Goal: Book appointment/travel/reservation: Book appointment/travel/reservation

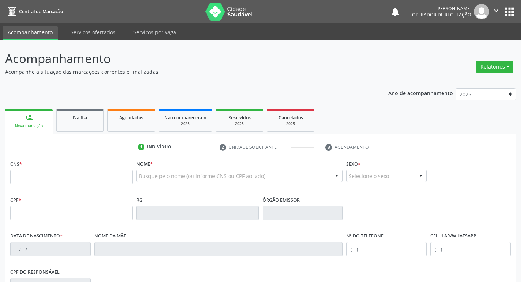
click at [25, 175] on input "text" at bounding box center [71, 177] width 122 height 15
type input "705 0042 5734 0156"
type input "451.134.754-91"
type input "[DATE]"
type input "[PERSON_NAME]"
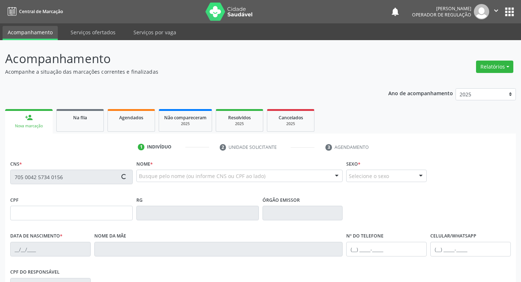
type input "[PHONE_NUMBER]"
type input "043.370.634-12"
type input "149"
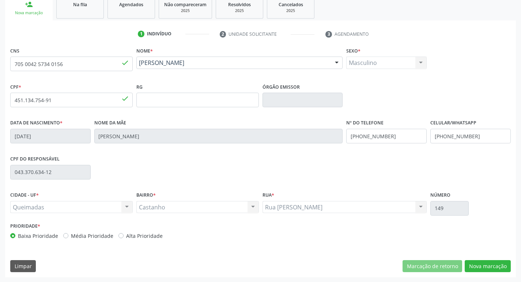
scroll to position [114, 0]
click at [492, 264] on button "Nova marcação" at bounding box center [487, 266] width 46 height 12
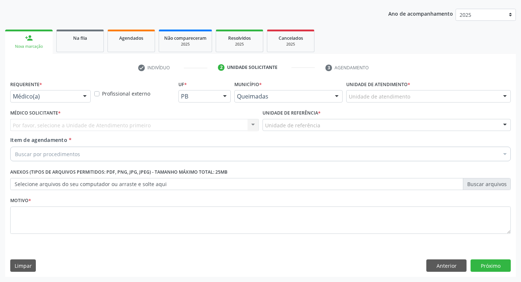
click at [85, 98] on div at bounding box center [84, 97] width 11 height 12
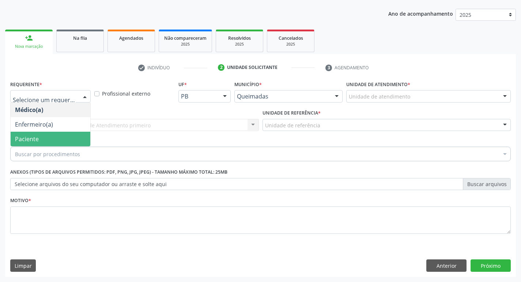
click at [42, 137] on span "Paciente" at bounding box center [51, 139] width 80 height 15
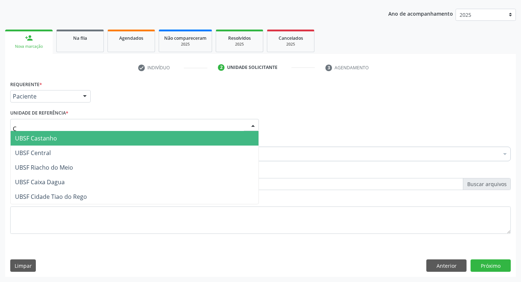
type input "CA"
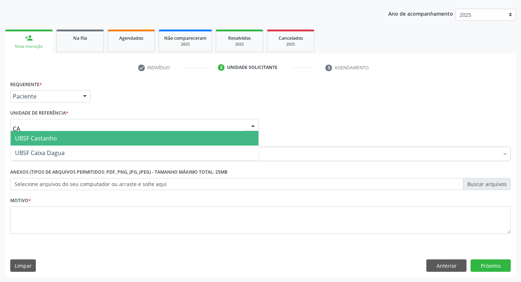
click at [39, 140] on span "UBSF Castanho" at bounding box center [36, 138] width 42 height 8
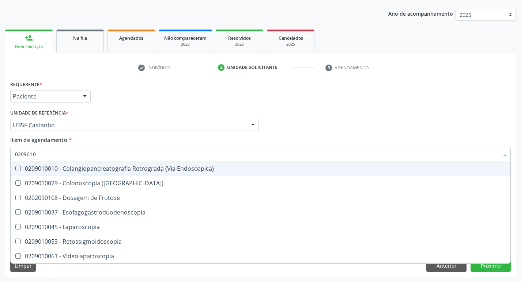
type input "02090100"
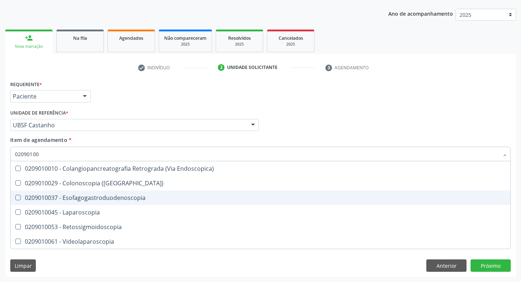
click at [16, 198] on Esofagogastroduodenoscopia at bounding box center [17, 197] width 5 height 5
click at [15, 198] on Esofagogastroduodenoscopia "checkbox" at bounding box center [13, 197] width 5 height 5
checkbox Esofagogastroduodenoscopia "true"
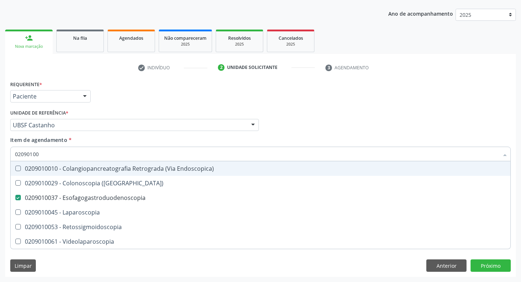
click at [324, 131] on div "Médico Solicitante Por favor, selecione a Unidade de Atendimento primeiro Nenhu…" at bounding box center [260, 122] width 504 height 28
checkbox \(Coloscopia\) "true"
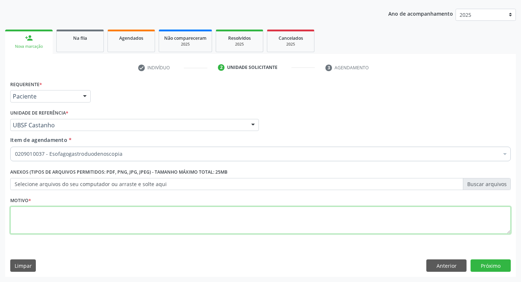
click at [23, 218] on textarea at bounding box center [260, 221] width 500 height 28
type textarea "AVALIACAO"
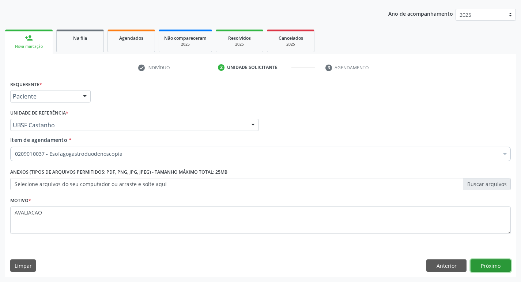
click at [478, 270] on button "Próximo" at bounding box center [490, 266] width 40 height 12
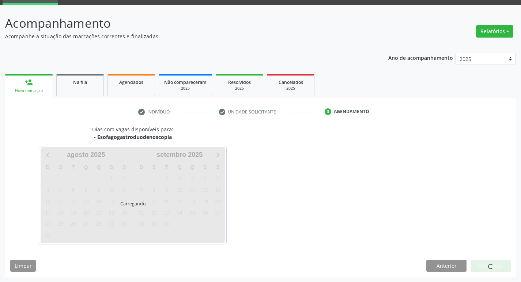
scroll to position [35, 0]
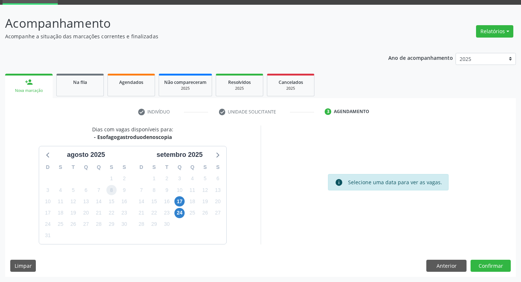
click at [111, 188] on span "8" at bounding box center [111, 190] width 10 height 10
click at [493, 269] on button "Confirmar" at bounding box center [490, 266] width 40 height 12
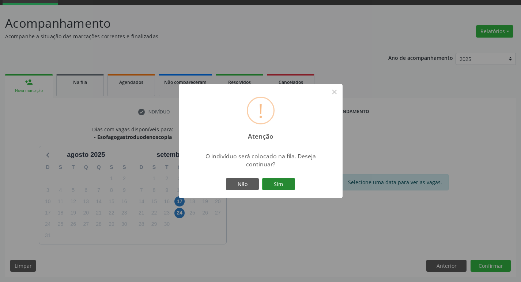
click at [281, 188] on button "Sim" at bounding box center [278, 184] width 33 height 12
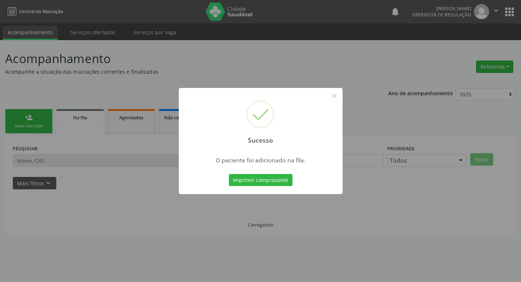
scroll to position [0, 0]
click at [335, 95] on button "×" at bounding box center [337, 96] width 12 height 12
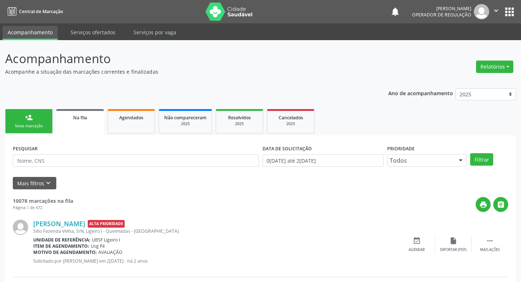
click at [30, 115] on div "person_add" at bounding box center [29, 118] width 8 height 8
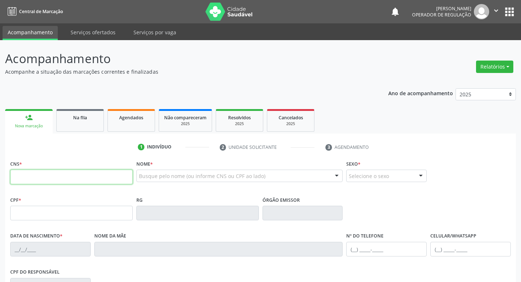
click at [34, 174] on input "text" at bounding box center [71, 177] width 122 height 15
type input "702 4020 7576 2926"
type input "084.305.584-70"
type input "[DATE]"
type input "[PERSON_NAME]"
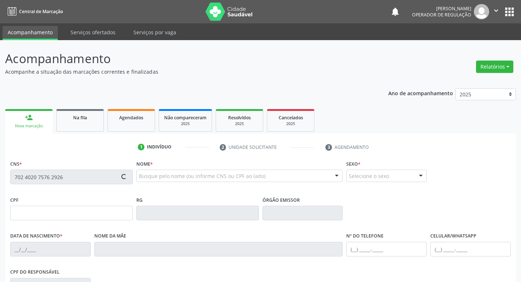
type input "[PHONE_NUMBER]"
type input "139.450.137-47"
type input "71"
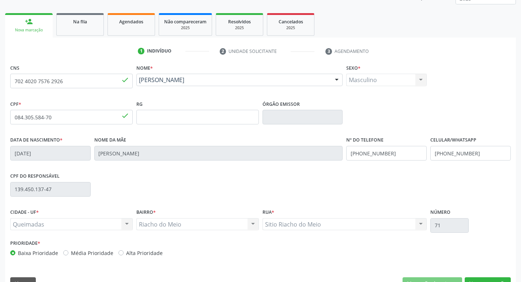
scroll to position [114, 0]
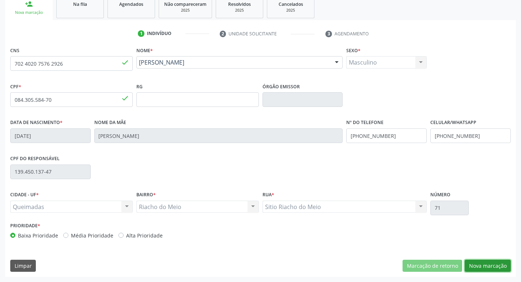
click at [482, 264] on button "Nova marcação" at bounding box center [487, 266] width 46 height 12
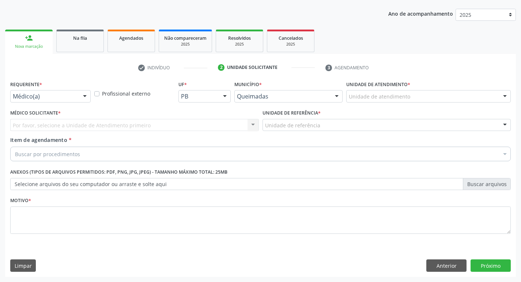
scroll to position [80, 0]
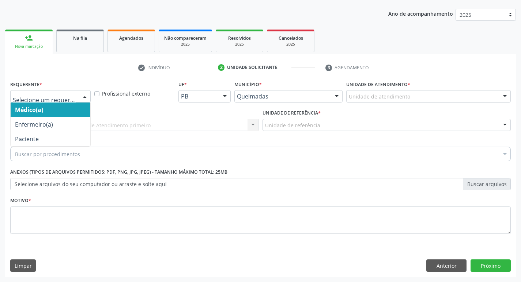
click at [84, 95] on div at bounding box center [84, 97] width 11 height 12
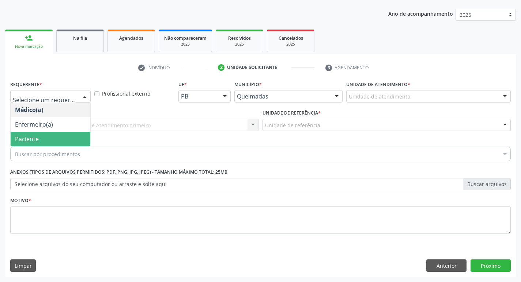
click at [41, 136] on span "Paciente" at bounding box center [51, 139] width 80 height 15
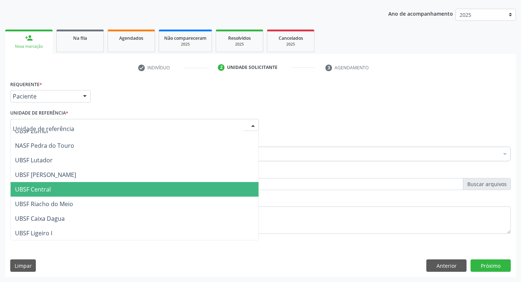
scroll to position [146, 0]
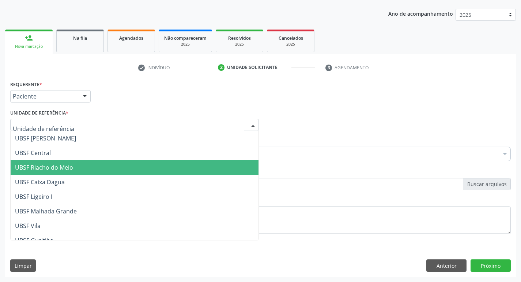
click at [45, 170] on span "UBSF Riacho do Meio" at bounding box center [44, 168] width 58 height 8
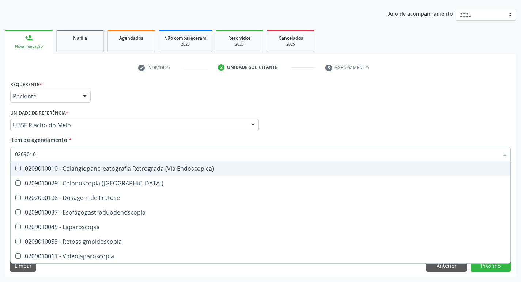
type input "02090100"
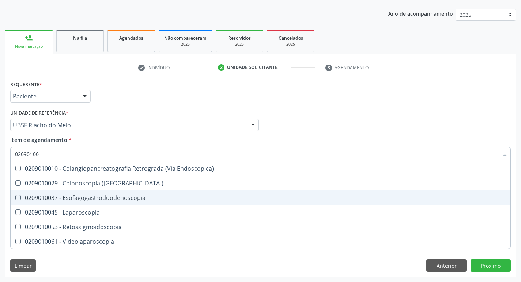
click at [18, 198] on Esofagogastroduodenoscopia at bounding box center [17, 197] width 5 height 5
click at [15, 198] on Esofagogastroduodenoscopia "checkbox" at bounding box center [13, 197] width 5 height 5
checkbox Esofagogastroduodenoscopia "true"
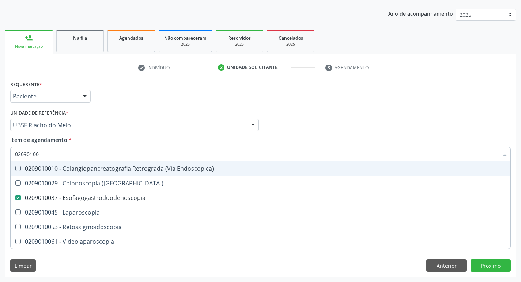
click at [456, 109] on div "Médico Solicitante Por favor, selecione a Unidade de Atendimento primeiro Nenhu…" at bounding box center [260, 122] width 504 height 28
checkbox \(Coloscopia\) "true"
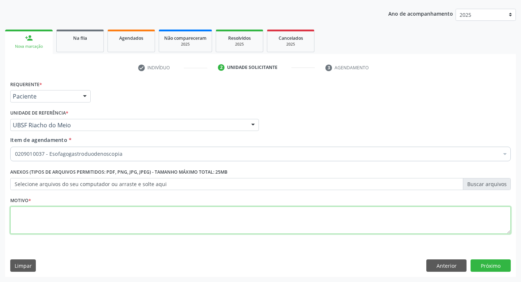
click at [14, 218] on textarea at bounding box center [260, 221] width 500 height 28
type textarea "AVALIACAO"
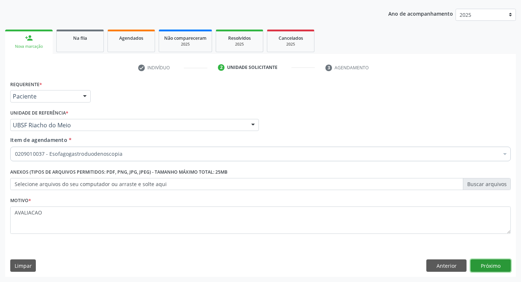
click at [487, 268] on button "Próximo" at bounding box center [490, 266] width 40 height 12
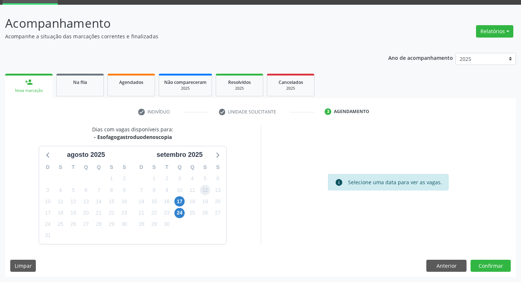
click at [208, 192] on span "12" at bounding box center [205, 190] width 10 height 10
click at [491, 267] on button "Confirmar" at bounding box center [490, 266] width 40 height 12
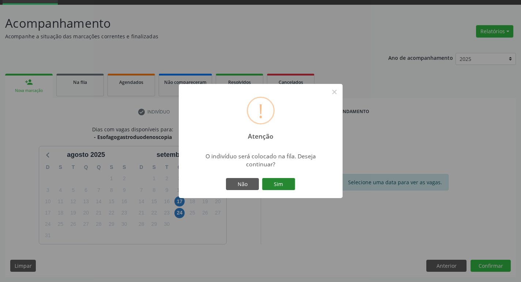
click at [283, 182] on button "Sim" at bounding box center [278, 184] width 33 height 12
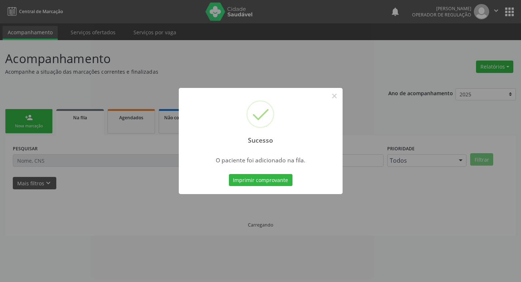
scroll to position [0, 0]
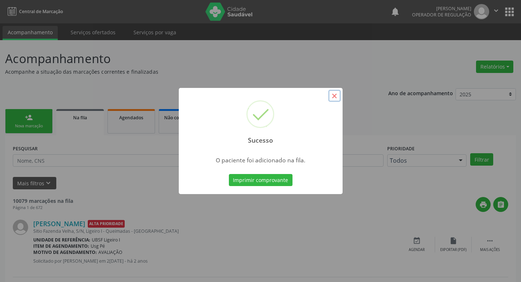
click at [336, 92] on button "×" at bounding box center [334, 96] width 12 height 12
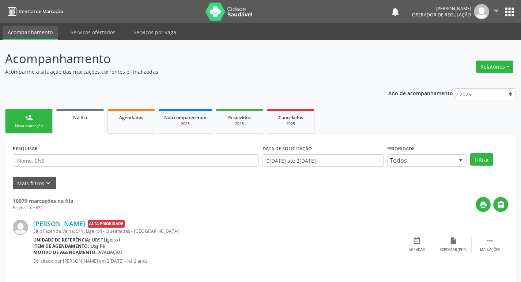
click at [31, 113] on link "person_add Nova marcação" at bounding box center [28, 121] width 47 height 24
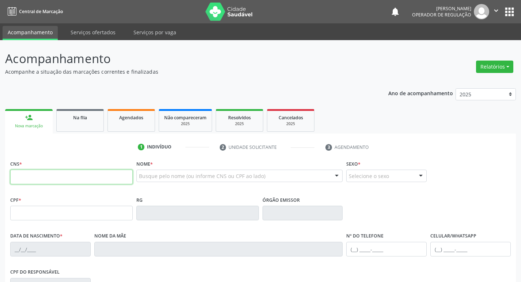
click at [25, 179] on input "text" at bounding box center [71, 177] width 122 height 15
type input "704 6081 1758 1320"
type input "936.017.197-20"
type input "[DATE]"
type input "[PERSON_NAME]"
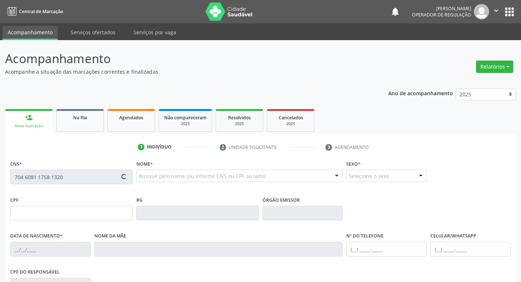
type input "[PHONE_NUMBER]"
type input "94"
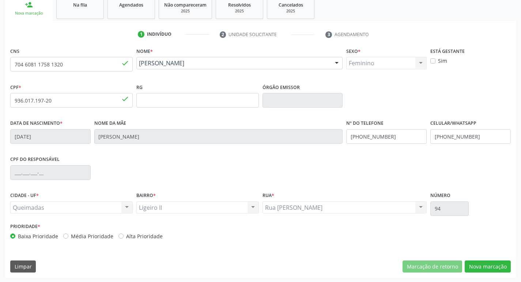
scroll to position [114, 0]
click at [476, 262] on button "Nova marcação" at bounding box center [487, 266] width 46 height 12
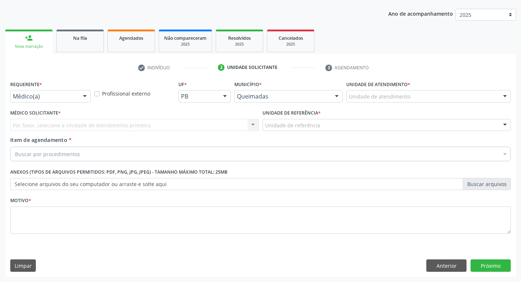
scroll to position [80, 0]
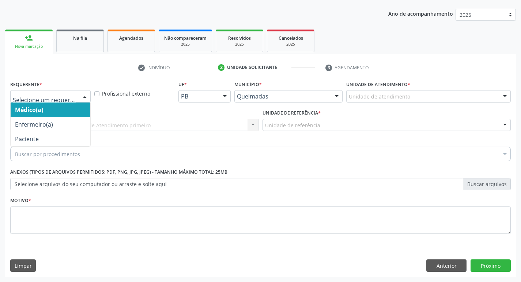
click at [85, 94] on div at bounding box center [84, 97] width 11 height 12
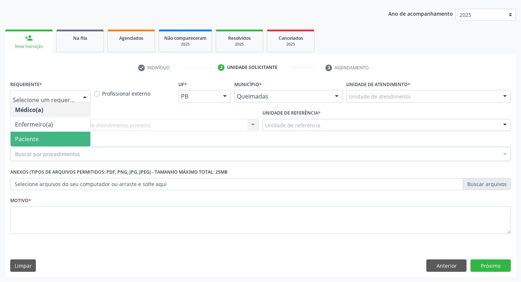
click at [59, 141] on span "Paciente" at bounding box center [51, 139] width 80 height 15
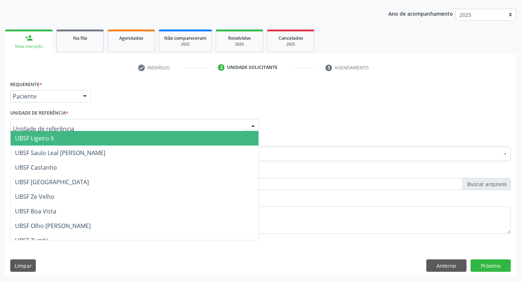
click at [55, 142] on span "UBSF Ligeiro II" at bounding box center [135, 138] width 248 height 15
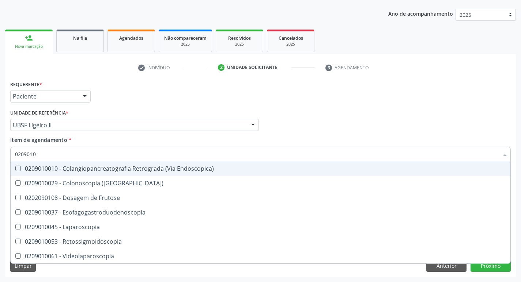
type input "02090100"
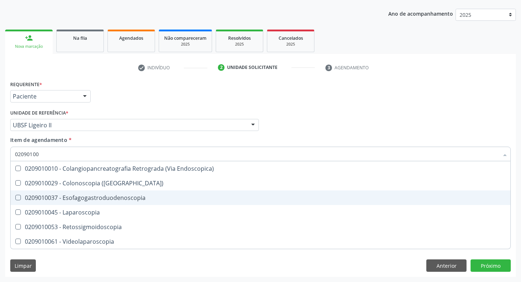
click at [18, 197] on Esofagogastroduodenoscopia at bounding box center [17, 197] width 5 height 5
click at [15, 197] on Esofagogastroduodenoscopia "checkbox" at bounding box center [13, 197] width 5 height 5
checkbox Esofagogastroduodenoscopia "true"
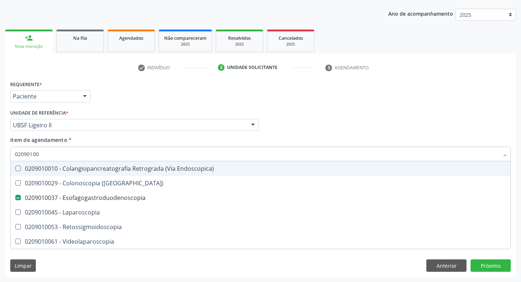
click at [341, 118] on div "Médico Solicitante Por favor, selecione a Unidade de Atendimento primeiro Nenhu…" at bounding box center [260, 122] width 504 height 28
checkbox \(Coloscopia\) "true"
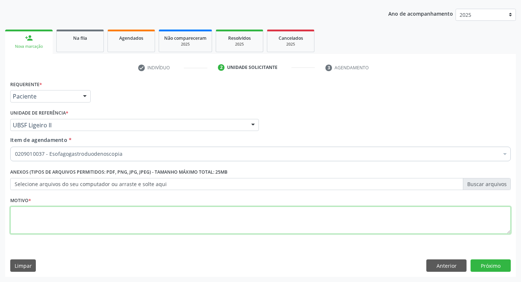
click at [54, 216] on textarea at bounding box center [260, 221] width 500 height 28
type textarea "AVALIACAO"
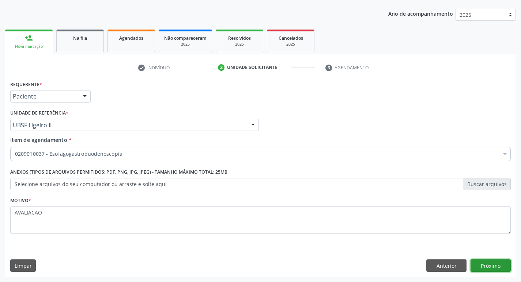
click at [488, 263] on button "Próximo" at bounding box center [490, 266] width 40 height 12
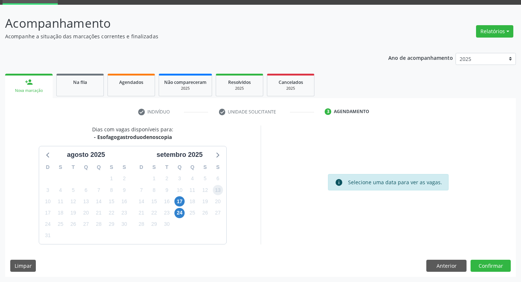
click at [216, 188] on span "13" at bounding box center [218, 190] width 10 height 10
click at [492, 266] on button "Confirmar" at bounding box center [490, 266] width 40 height 12
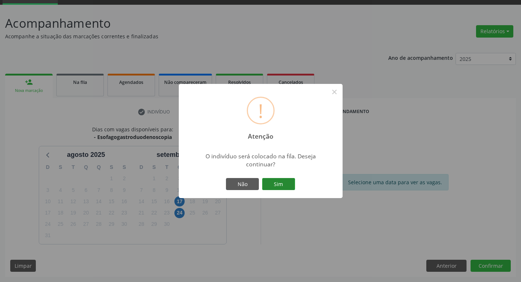
click at [283, 187] on button "Sim" at bounding box center [278, 184] width 33 height 12
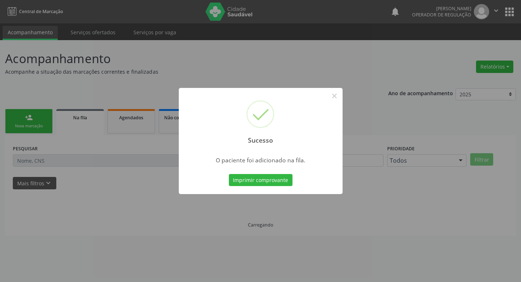
scroll to position [0, 0]
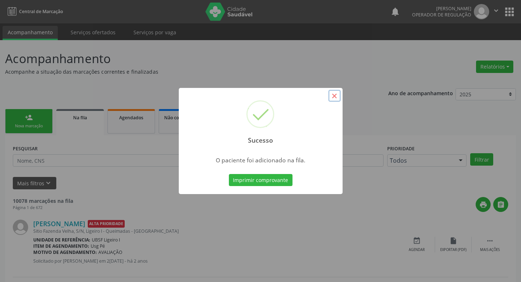
click at [335, 98] on button "×" at bounding box center [334, 96] width 12 height 12
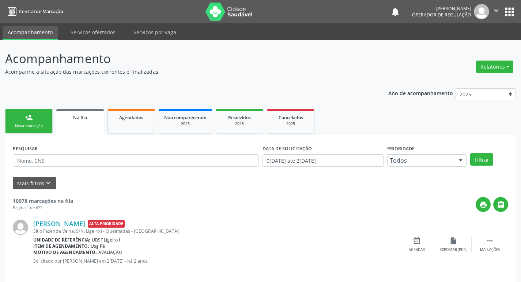
click at [28, 119] on div "person_add" at bounding box center [29, 118] width 8 height 8
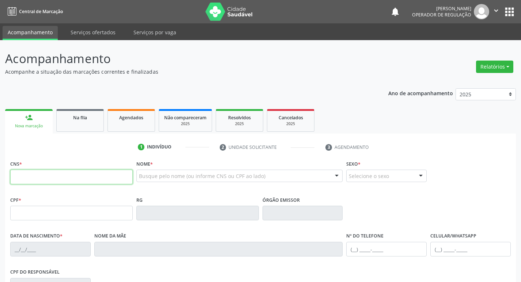
click at [12, 175] on input "text" at bounding box center [71, 177] width 122 height 15
type input "704 1051 3668 8579"
type input "013.156.354-88"
type input "[DATE]"
type input "[PERSON_NAME]"
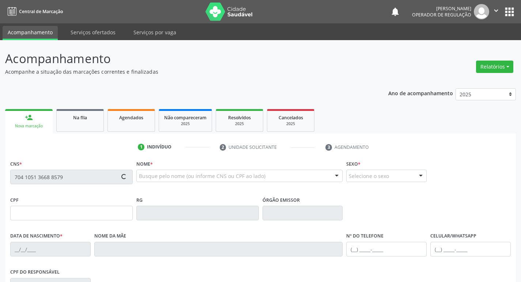
type input "[PHONE_NUMBER]"
type input "16"
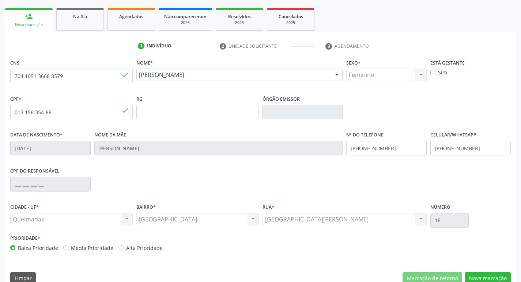
scroll to position [114, 0]
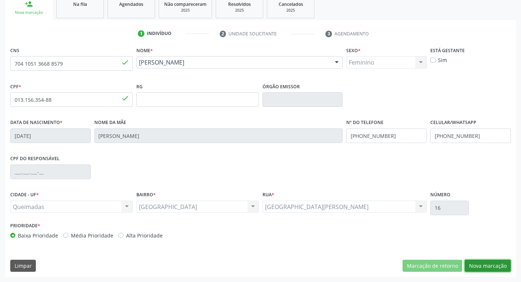
click at [475, 267] on button "Nova marcação" at bounding box center [487, 266] width 46 height 12
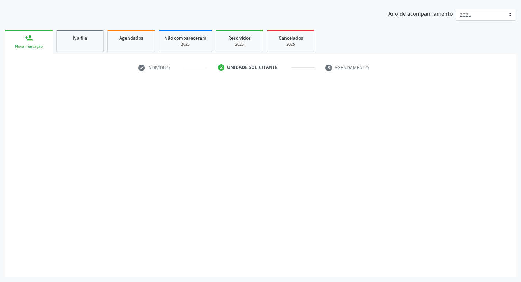
scroll to position [80, 0]
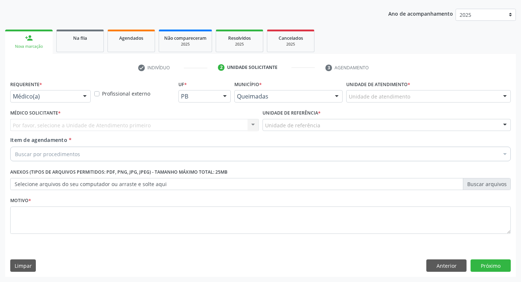
click at [88, 96] on div at bounding box center [84, 97] width 11 height 12
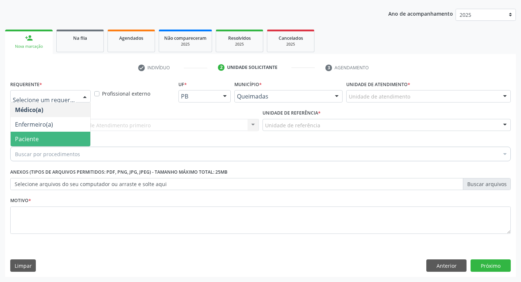
click at [67, 137] on span "Paciente" at bounding box center [51, 139] width 80 height 15
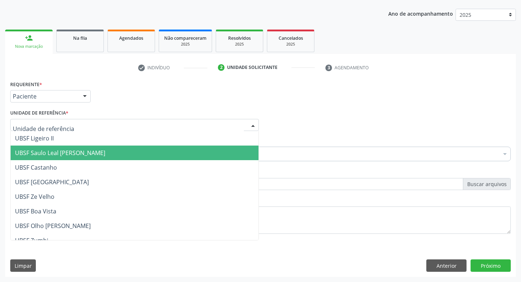
click at [91, 150] on span "UBSF Saulo Leal [PERSON_NAME]" at bounding box center [60, 153] width 90 height 8
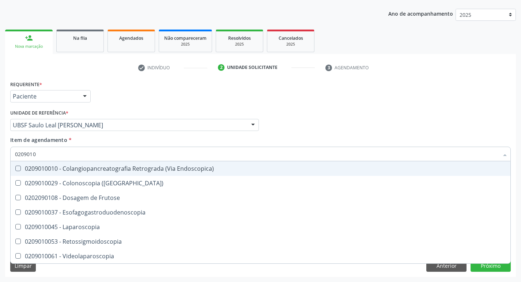
type input "02090100"
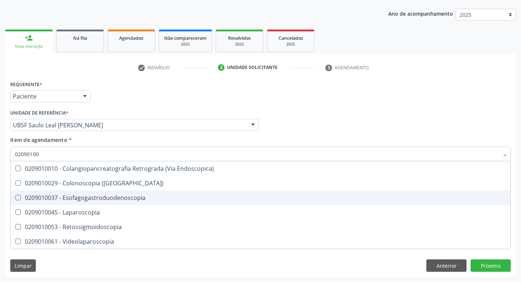
click at [16, 199] on Esofagogastroduodenoscopia at bounding box center [17, 197] width 5 height 5
click at [15, 199] on Esofagogastroduodenoscopia "checkbox" at bounding box center [13, 197] width 5 height 5
checkbox Esofagogastroduodenoscopia "true"
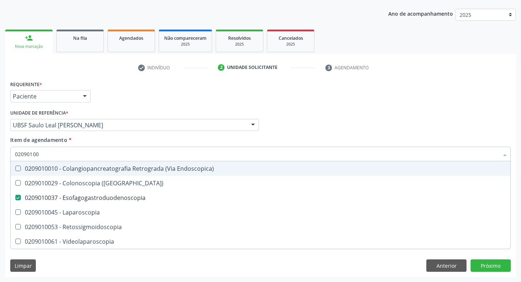
click at [438, 136] on div "Item de agendamento * 02090100 Desfazer seleção 0209010010 - Colangiopancreatog…" at bounding box center [260, 147] width 500 height 23
checkbox \(Coloscopia\) "true"
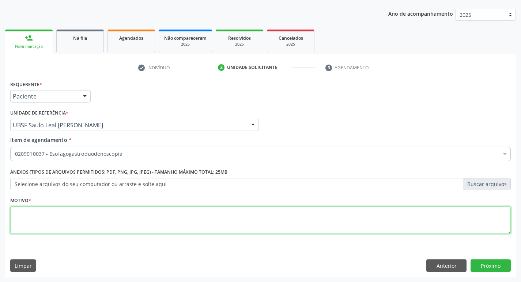
click at [62, 225] on textarea at bounding box center [260, 221] width 500 height 28
type textarea "AVALIACAO"
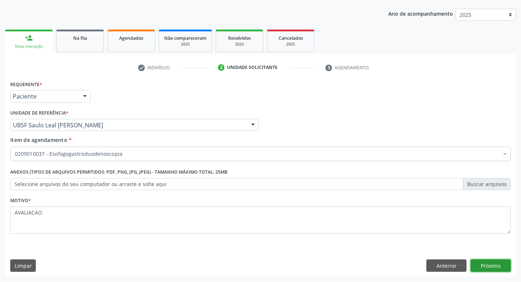
click at [487, 268] on button "Próximo" at bounding box center [490, 266] width 40 height 12
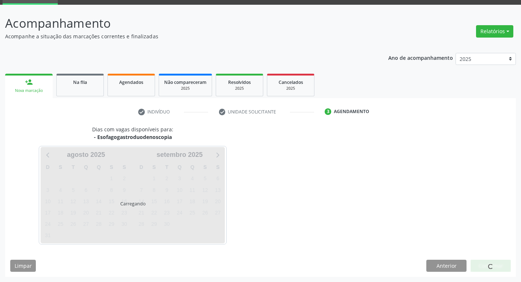
scroll to position [35, 0]
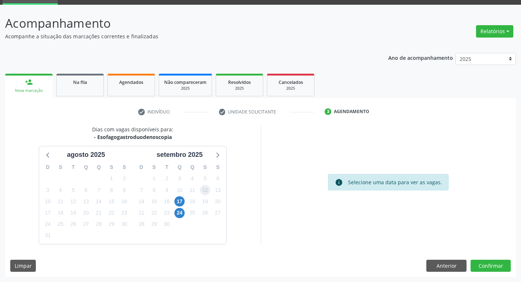
click at [206, 193] on span "12" at bounding box center [205, 190] width 10 height 10
click at [490, 266] on button "Confirmar" at bounding box center [490, 266] width 40 height 12
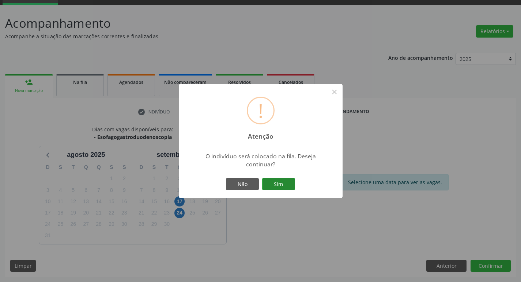
click at [277, 183] on button "Sim" at bounding box center [278, 184] width 33 height 12
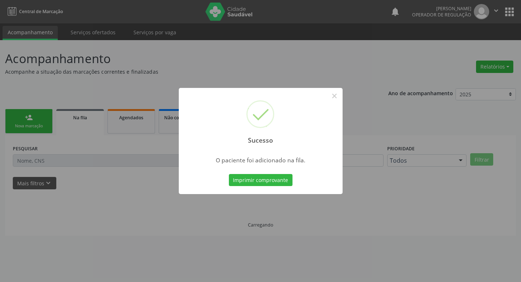
scroll to position [0, 0]
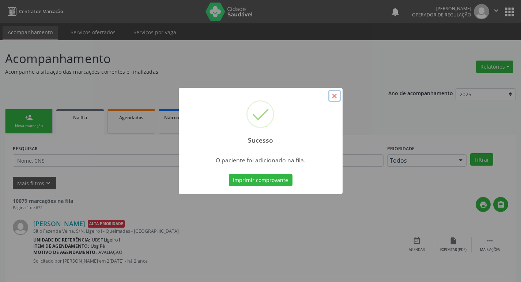
click at [336, 95] on button "×" at bounding box center [334, 96] width 12 height 12
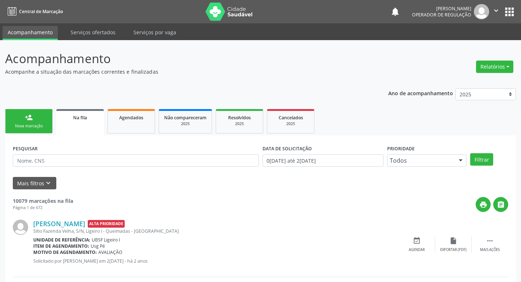
click at [31, 124] on div "Nova marcação" at bounding box center [29, 125] width 37 height 5
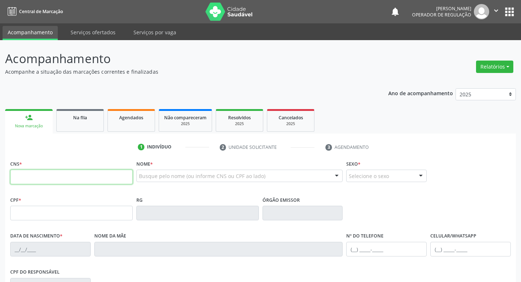
click at [42, 182] on input "text" at bounding box center [71, 177] width 122 height 15
type input "705 4014 7613 4695"
type input "041.483.584-07"
type input "[DATE]"
type input "[PERSON_NAME]"
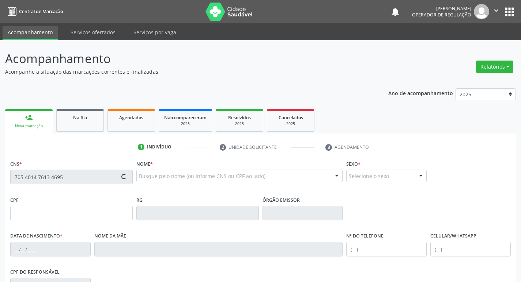
type input "[PHONE_NUMBER]"
type input "576.670.394-53"
type input "S/N"
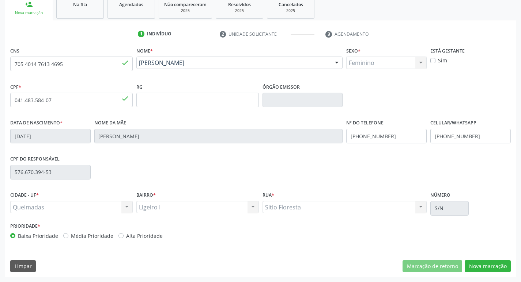
scroll to position [114, 0]
click at [483, 266] on button "Nova marcação" at bounding box center [487, 266] width 46 height 12
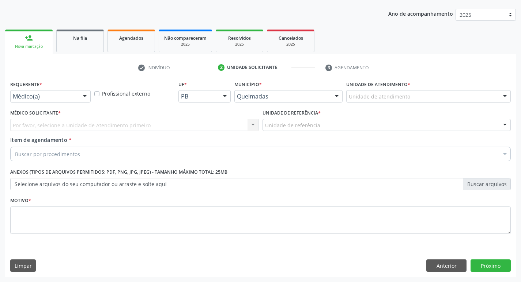
scroll to position [80, 0]
click at [82, 94] on div at bounding box center [84, 97] width 11 height 12
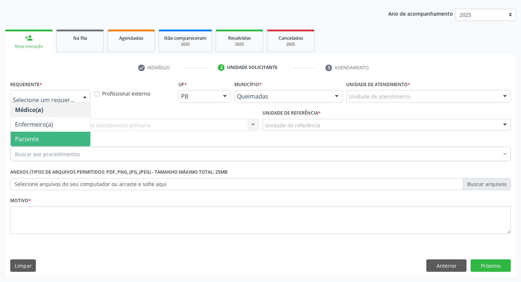
click at [53, 136] on span "Paciente" at bounding box center [51, 139] width 80 height 15
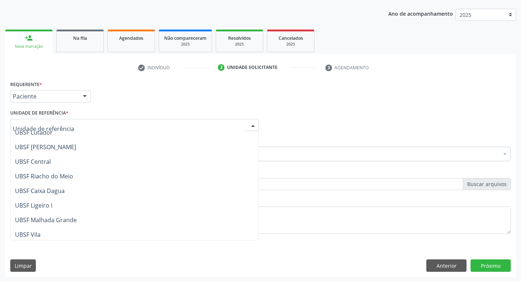
scroll to position [146, 0]
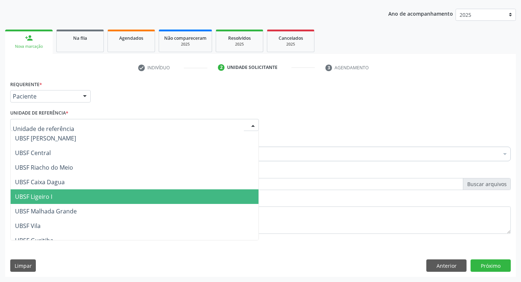
click at [35, 197] on span "UBSF Ligeiro I" at bounding box center [33, 197] width 37 height 8
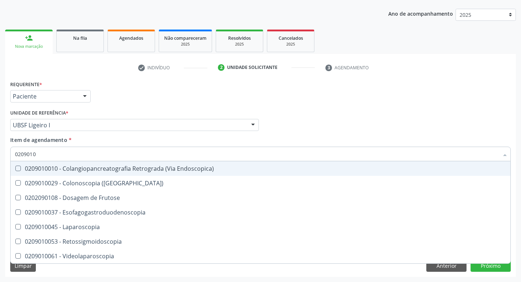
type input "02090100"
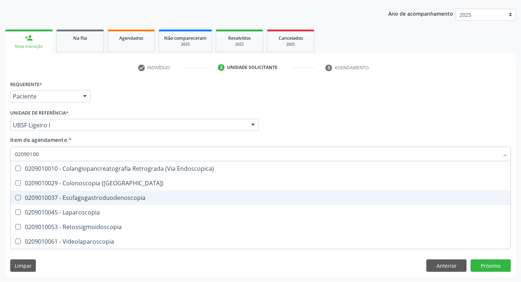
click at [18, 199] on Esofagogastroduodenoscopia at bounding box center [17, 197] width 5 height 5
click at [15, 199] on Esofagogastroduodenoscopia "checkbox" at bounding box center [13, 197] width 5 height 5
checkbox Esofagogastroduodenoscopia "true"
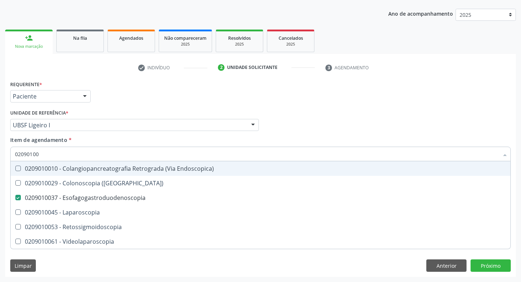
click at [386, 121] on div "Médico Solicitante Por favor, selecione a Unidade de Atendimento primeiro Nenhu…" at bounding box center [260, 122] width 504 height 28
checkbox \(Coloscopia\) "true"
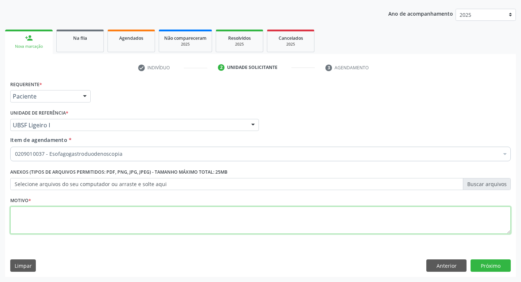
drag, startPoint x: 22, startPoint y: 213, endPoint x: 39, endPoint y: 203, distance: 20.1
click at [26, 212] on textarea at bounding box center [260, 221] width 500 height 28
type textarea "OBESIDADE"
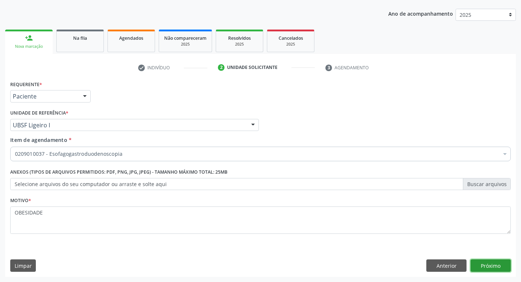
click at [495, 264] on button "Próximo" at bounding box center [490, 266] width 40 height 12
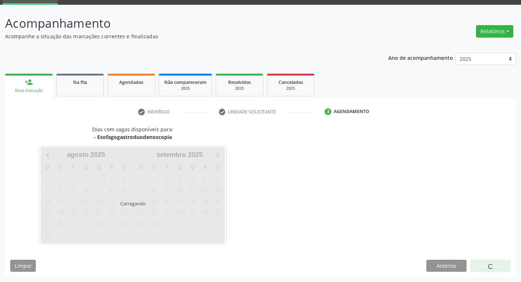
scroll to position [35, 0]
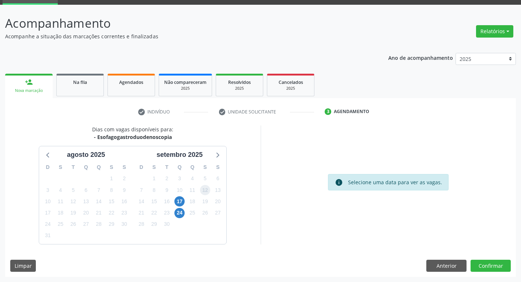
click at [206, 188] on span "12" at bounding box center [205, 190] width 10 height 10
click at [486, 268] on button "Confirmar" at bounding box center [490, 266] width 40 height 12
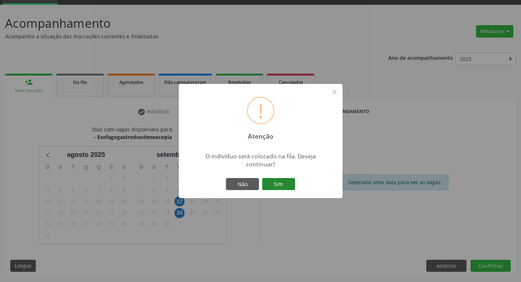
click at [281, 183] on button "Sim" at bounding box center [278, 184] width 33 height 12
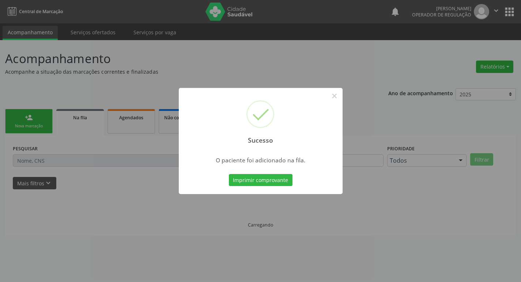
scroll to position [0, 0]
click at [340, 96] on button "×" at bounding box center [337, 96] width 12 height 12
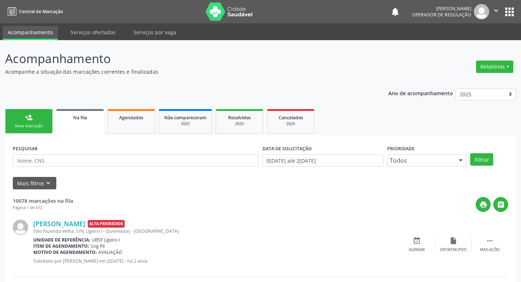
drag, startPoint x: 29, startPoint y: 117, endPoint x: 72, endPoint y: 83, distance: 54.1
click at [30, 117] on div "person_add" at bounding box center [29, 118] width 8 height 8
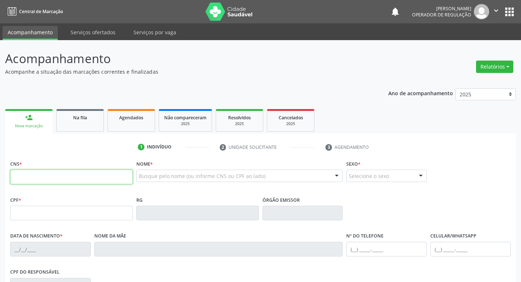
click at [15, 177] on input "text" at bounding box center [71, 177] width 122 height 15
type input "700 9069 4849 0294"
type input "098.801.017-82"
type input "2[DATE]"
type input "[PERSON_NAME]"
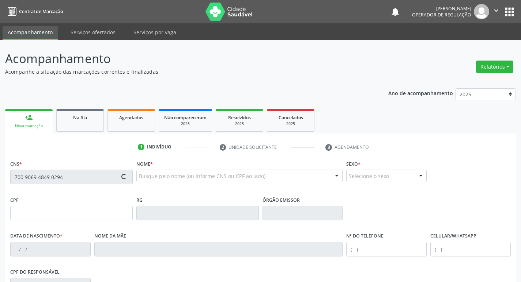
type input "[PHONE_NUMBER]"
type input "090.142.374-21"
type input "S/N"
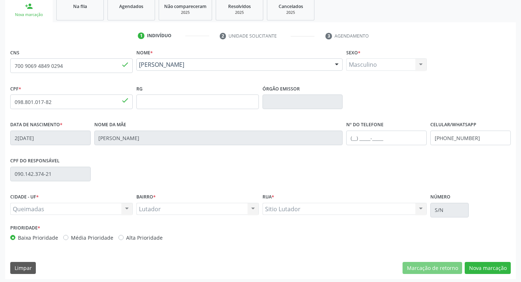
scroll to position [114, 0]
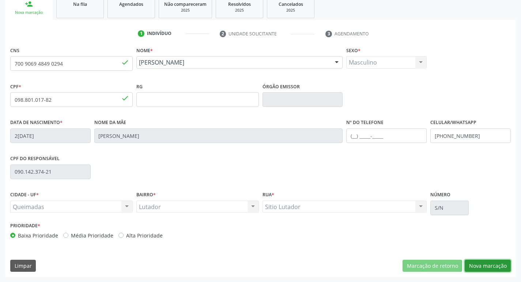
click at [486, 265] on button "Nova marcação" at bounding box center [487, 266] width 46 height 12
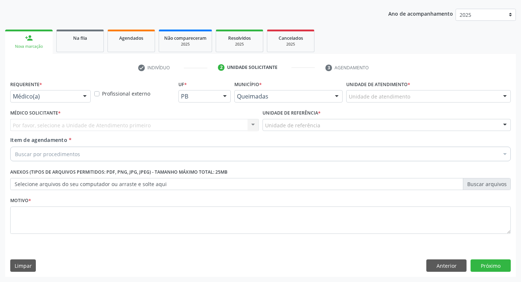
scroll to position [80, 0]
click at [84, 94] on div at bounding box center [84, 97] width 11 height 12
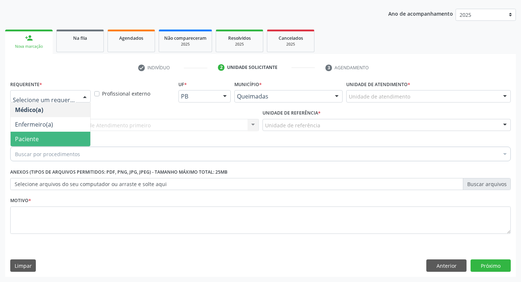
click at [39, 141] on span "Paciente" at bounding box center [51, 139] width 80 height 15
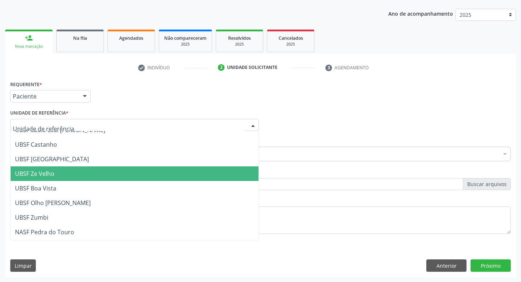
scroll to position [110, 0]
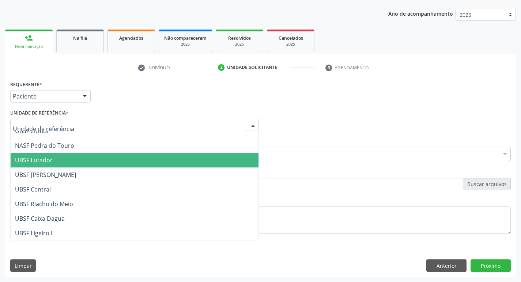
click at [45, 159] on span "UBSF Lutador" at bounding box center [34, 160] width 38 height 8
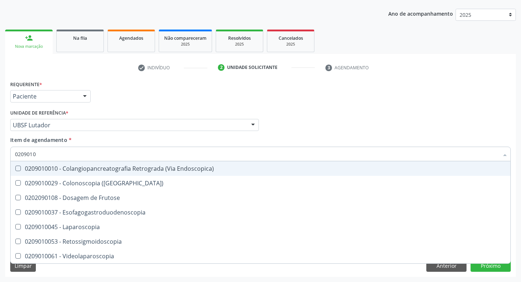
type input "02090100"
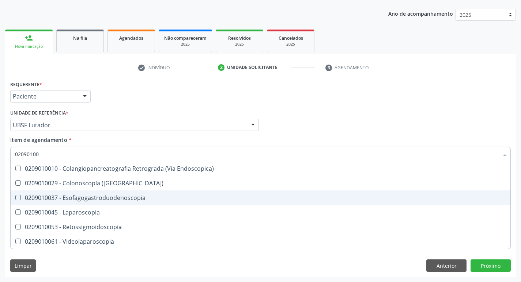
click at [18, 197] on Esofagogastroduodenoscopia at bounding box center [17, 197] width 5 height 5
click at [15, 197] on Esofagogastroduodenoscopia "checkbox" at bounding box center [13, 197] width 5 height 5
checkbox Esofagogastroduodenoscopia "true"
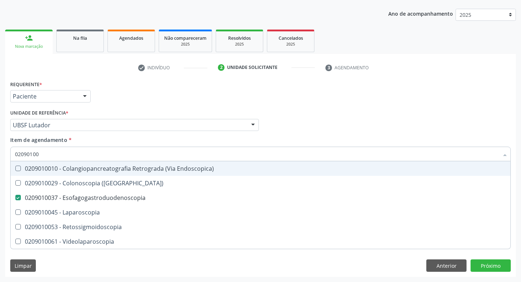
click at [418, 112] on div "Médico Solicitante Por favor, selecione a Unidade de Atendimento primeiro Nenhu…" at bounding box center [260, 122] width 504 height 28
checkbox \(Coloscopia\) "true"
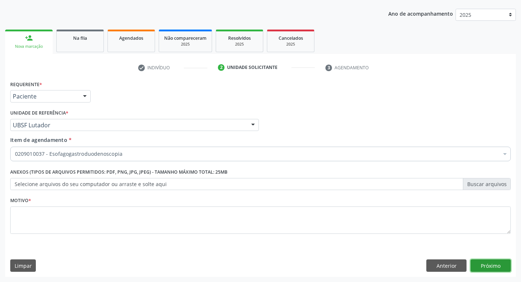
click at [483, 269] on button "Próximo" at bounding box center [490, 266] width 40 height 12
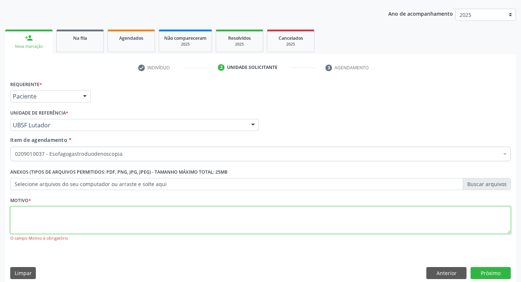
click at [18, 218] on textarea at bounding box center [260, 221] width 500 height 28
type textarea "AVALIACAO"
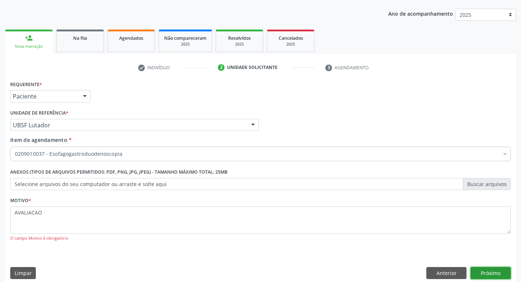
click at [492, 274] on button "Próximo" at bounding box center [490, 273] width 40 height 12
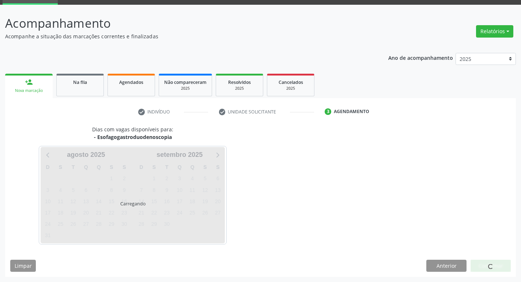
scroll to position [35, 0]
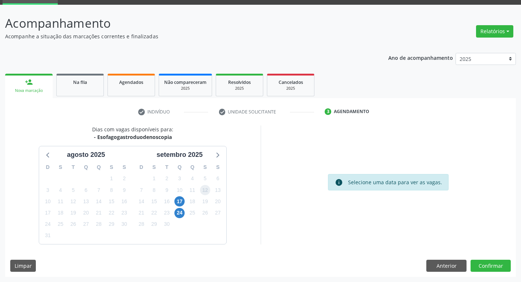
click at [208, 192] on span "12" at bounding box center [205, 190] width 10 height 10
click at [488, 266] on button "Confirmar" at bounding box center [490, 266] width 40 height 12
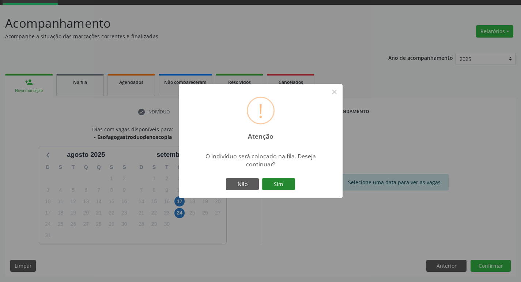
click at [283, 188] on button "Sim" at bounding box center [278, 184] width 33 height 12
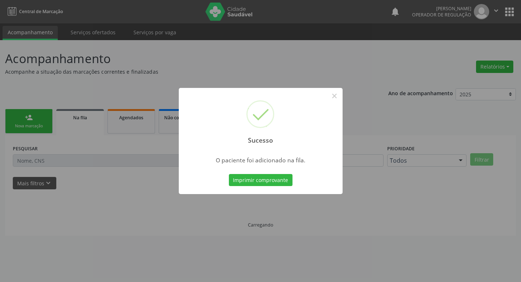
scroll to position [0, 0]
click at [337, 95] on button "×" at bounding box center [337, 96] width 12 height 12
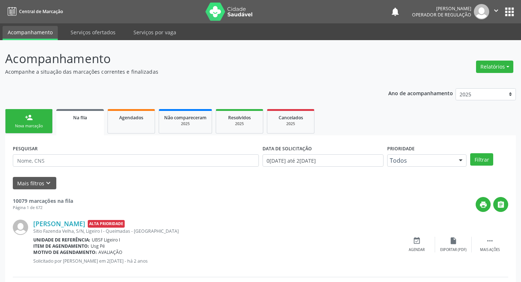
click at [27, 117] on div "person_add" at bounding box center [29, 118] width 8 height 8
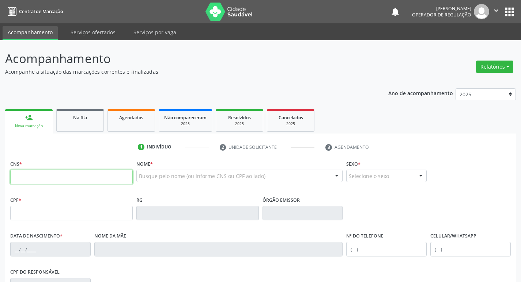
click at [49, 180] on input "text" at bounding box center [71, 177] width 122 height 15
type input "705 0012 7905 1855"
type input "[DATE]"
type input "[PERSON_NAME]"
type input "[PHONE_NUMBER]"
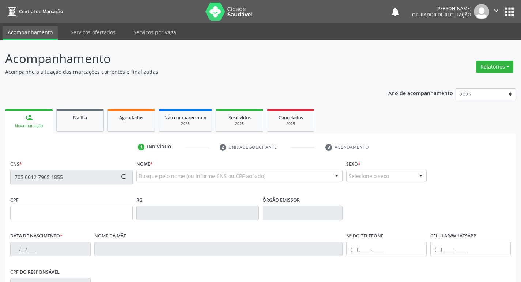
type input "[PHONE_NUMBER]"
type input "S/N"
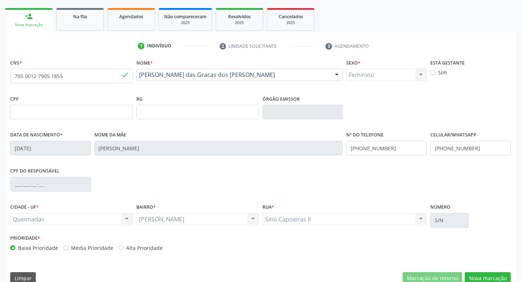
scroll to position [114, 0]
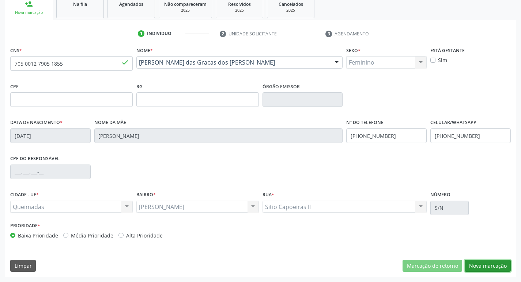
click at [486, 267] on button "Nova marcação" at bounding box center [487, 266] width 46 height 12
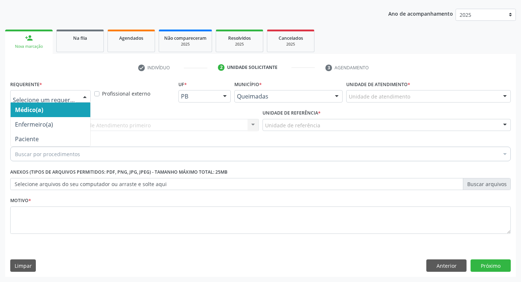
click at [85, 96] on div at bounding box center [84, 97] width 11 height 12
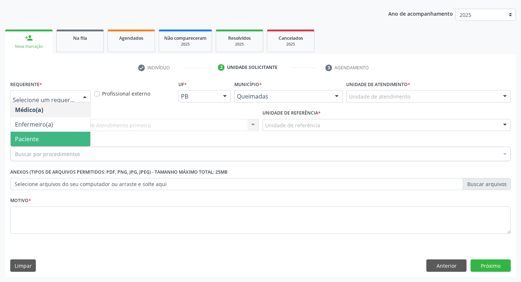
click at [46, 134] on span "Paciente" at bounding box center [51, 139] width 80 height 15
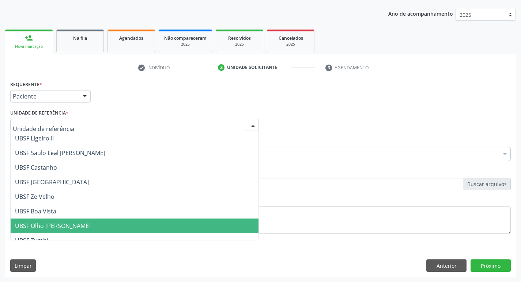
click at [49, 223] on span "UBSF Olho [PERSON_NAME]" at bounding box center [53, 226] width 76 height 8
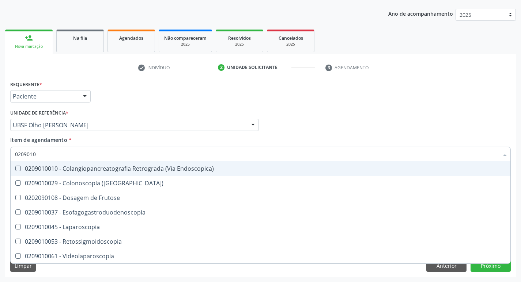
type input "02090100"
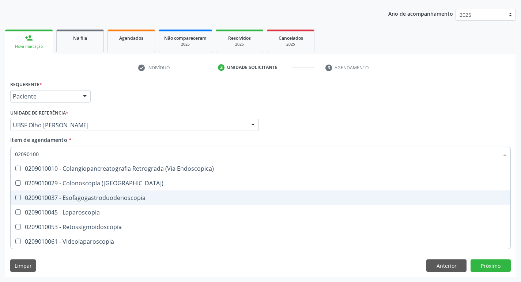
click at [15, 197] on div at bounding box center [13, 198] width 5 height 6
checkbox Esofagogastroduodenoscopia "true"
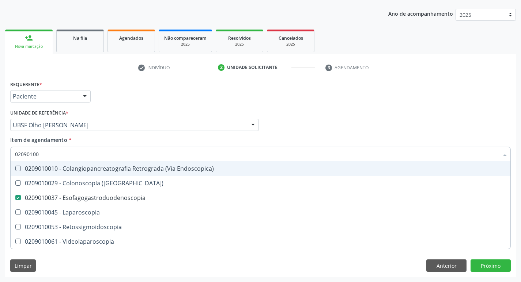
click at [397, 130] on div "Médico Solicitante Por favor, selecione a Unidade de Atendimento primeiro Nenhu…" at bounding box center [260, 122] width 504 height 28
checkbox \(Coloscopia\) "true"
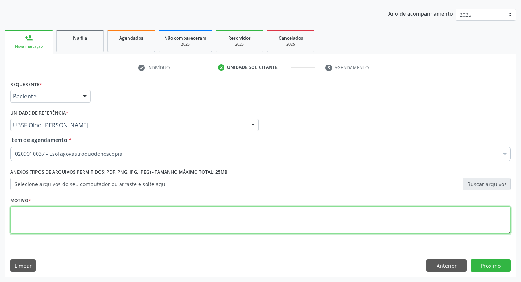
click at [35, 222] on textarea at bounding box center [260, 221] width 500 height 28
type textarea "AVALIACAO"
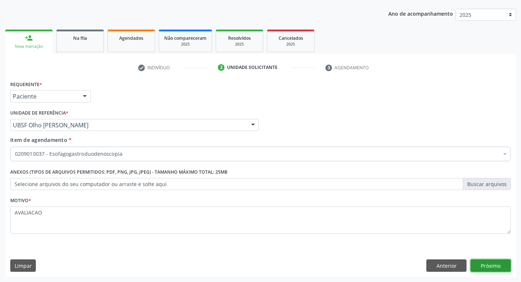
click at [485, 262] on button "Próximo" at bounding box center [490, 266] width 40 height 12
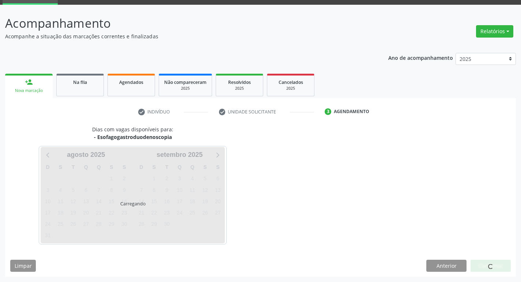
scroll to position [35, 0]
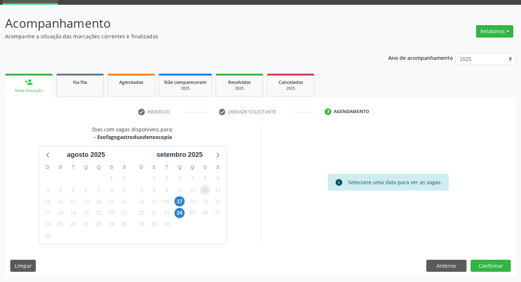
click at [206, 193] on span "12" at bounding box center [205, 190] width 10 height 10
click at [490, 268] on button "Confirmar" at bounding box center [490, 266] width 40 height 12
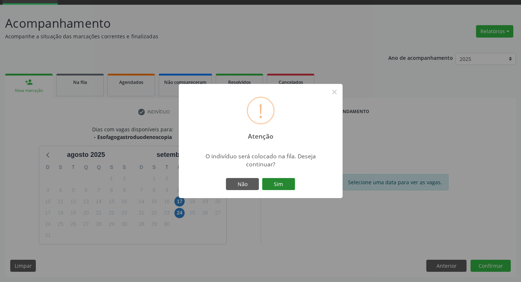
click at [268, 184] on button "Sim" at bounding box center [278, 184] width 33 height 12
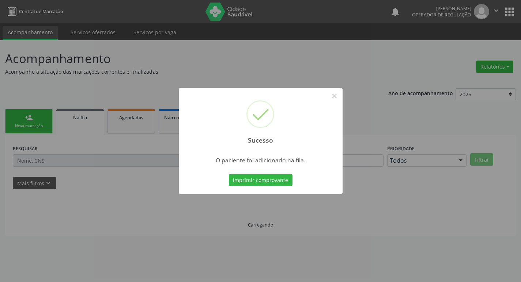
scroll to position [0, 0]
drag, startPoint x: 337, startPoint y: 97, endPoint x: 356, endPoint y: 91, distance: 20.1
click at [338, 96] on button "×" at bounding box center [337, 96] width 12 height 12
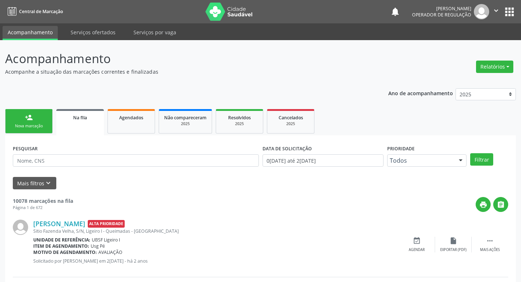
click at [31, 125] on div "Nova marcação" at bounding box center [29, 125] width 37 height 5
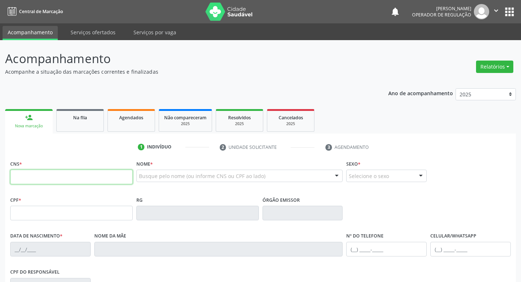
click at [26, 177] on input "text" at bounding box center [71, 177] width 122 height 15
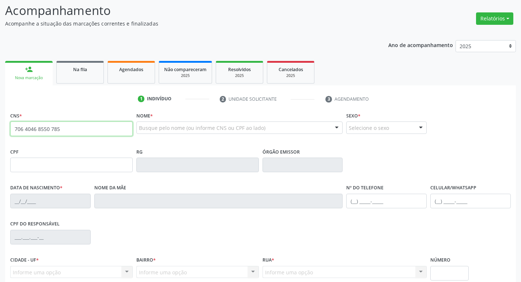
scroll to position [41, 0]
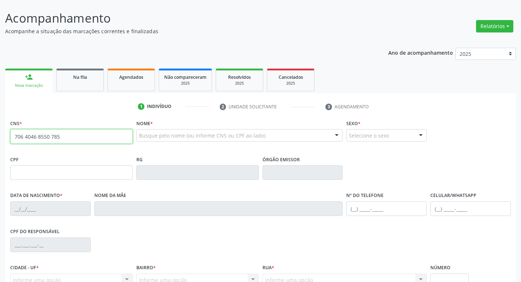
click at [65, 137] on input "706 4046 8550 785" at bounding box center [71, 136] width 122 height 15
type input "706 4046 8552 0785"
type input "083.540.674-16"
type input "08/02/1950"
type input "Maria Pereira de Aguiar"
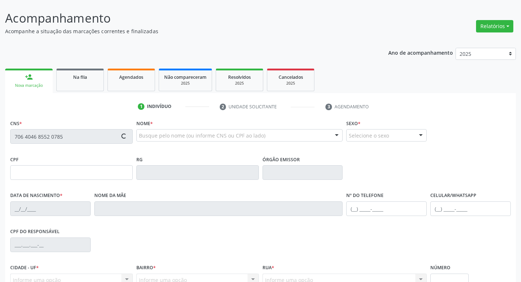
type input "(83) 99346-5153"
type input "184"
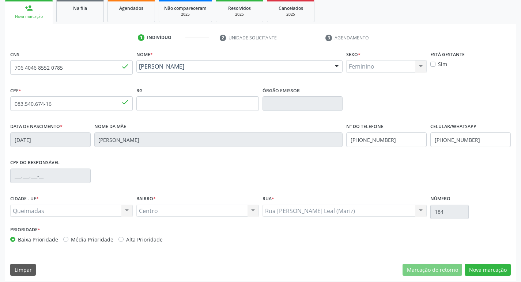
scroll to position [114, 0]
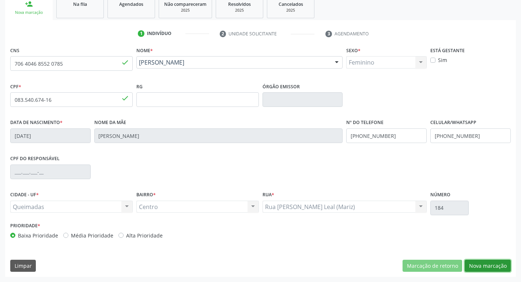
click at [488, 268] on button "Nova marcação" at bounding box center [487, 266] width 46 height 12
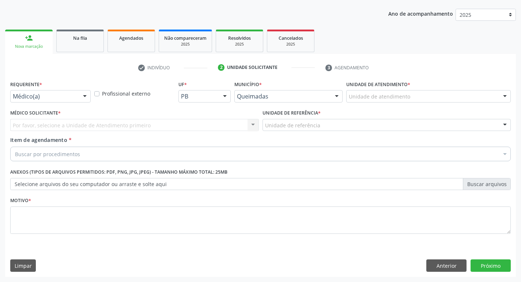
scroll to position [80, 0]
click at [85, 95] on div at bounding box center [84, 97] width 11 height 12
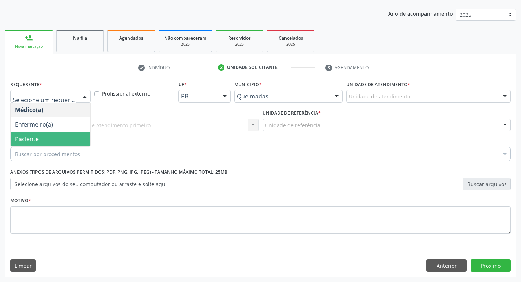
click at [65, 136] on span "Paciente" at bounding box center [51, 139] width 80 height 15
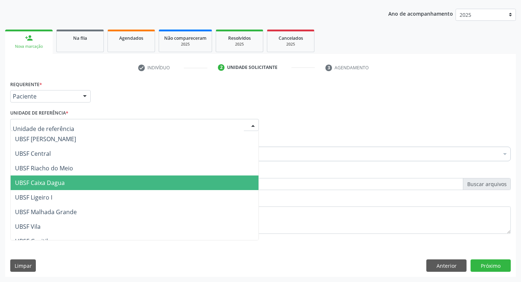
scroll to position [146, 0]
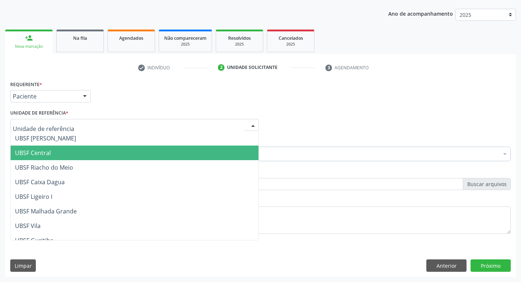
click at [28, 153] on span "UBSF Central" at bounding box center [33, 153] width 36 height 8
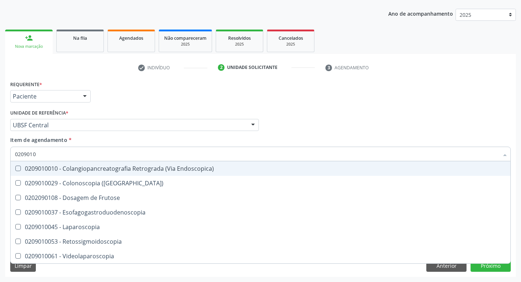
type input "02090100"
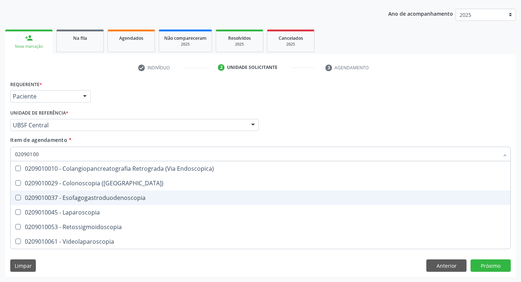
click at [20, 199] on Esofagogastroduodenoscopia at bounding box center [17, 197] width 5 height 5
click at [15, 199] on Esofagogastroduodenoscopia "checkbox" at bounding box center [13, 197] width 5 height 5
checkbox Esofagogastroduodenoscopia "true"
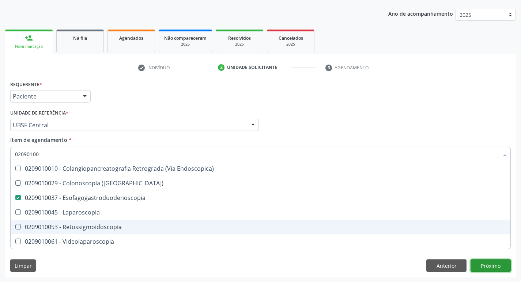
click at [491, 267] on div "Requerente * Paciente Médico(a) Enfermeiro(a) Paciente Nenhum resultado encontr…" at bounding box center [260, 178] width 510 height 198
checkbox \(Coloscopia\) "true"
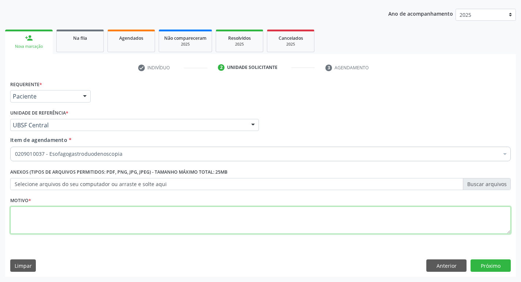
click at [26, 216] on textarea at bounding box center [260, 221] width 500 height 28
type textarea "AVALIACAO"
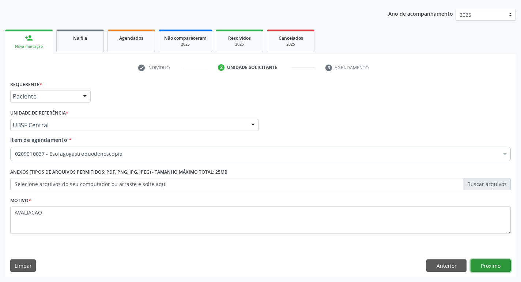
click at [483, 265] on button "Próximo" at bounding box center [490, 266] width 40 height 12
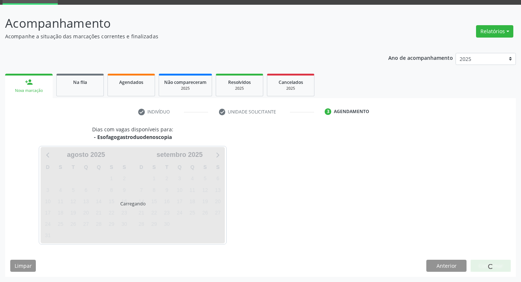
scroll to position [35, 0]
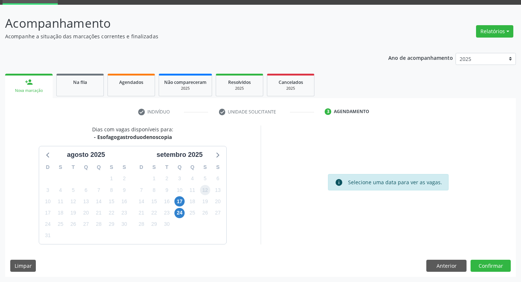
click at [204, 191] on span "12" at bounding box center [205, 190] width 10 height 10
click at [492, 266] on button "Confirmar" at bounding box center [490, 266] width 40 height 12
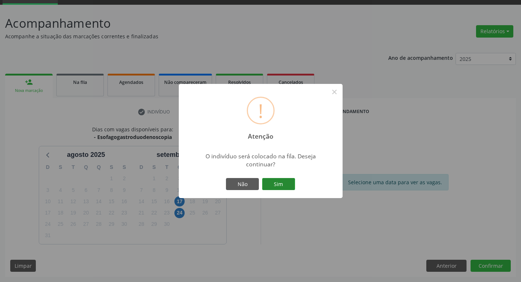
click at [281, 183] on button "Sim" at bounding box center [278, 184] width 33 height 12
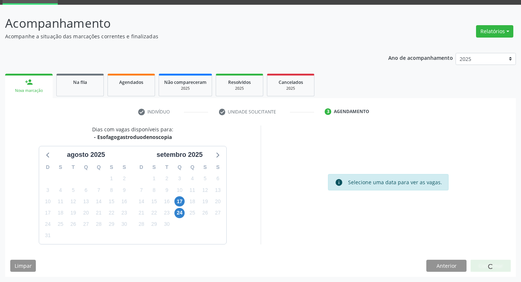
scroll to position [0, 0]
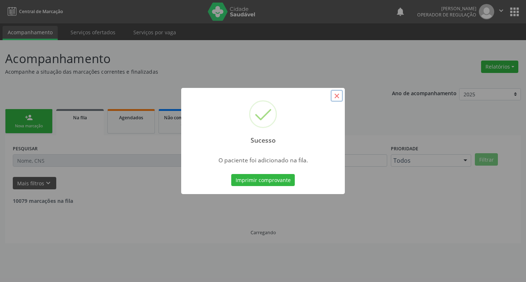
click at [334, 98] on button "×" at bounding box center [337, 96] width 12 height 12
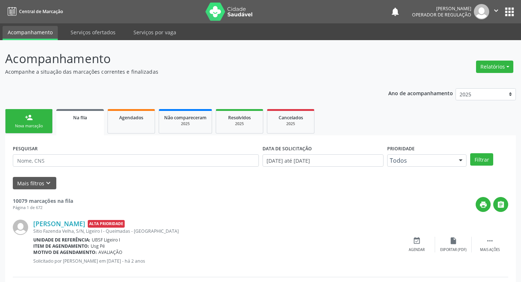
click at [36, 120] on link "person_add Nova marcação" at bounding box center [28, 121] width 47 height 24
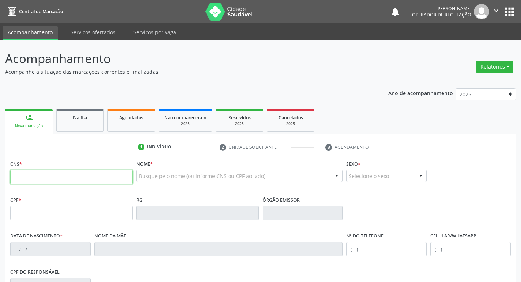
click at [23, 179] on input "text" at bounding box center [71, 177] width 122 height 15
type input "700 1099 1230 7813"
type input "700.400.584-41"
type input "07/03/1993"
type input "Josinalda Firme Bezerra"
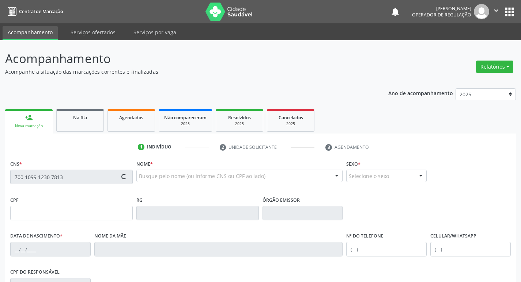
type input "(83) 99471-0041"
type input "129.040.724-03"
type input "S/N"
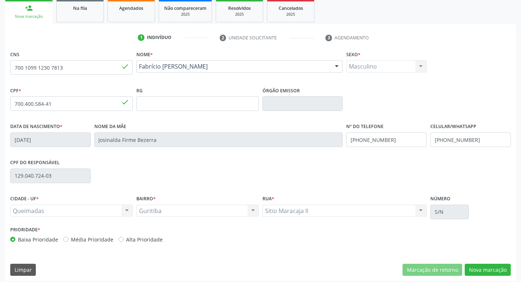
scroll to position [114, 0]
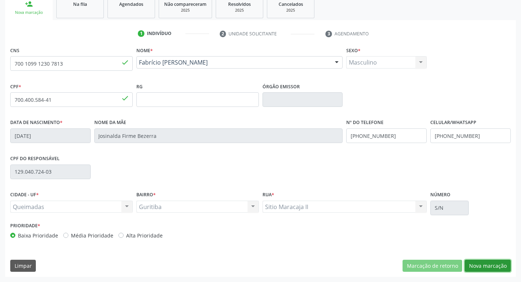
click at [487, 266] on button "Nova marcação" at bounding box center [487, 266] width 46 height 12
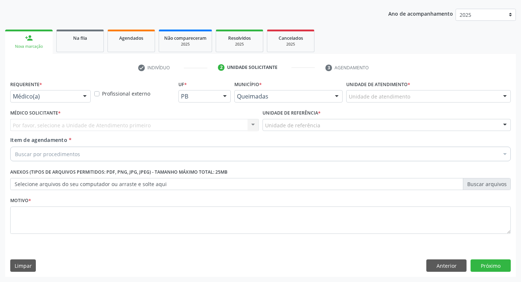
scroll to position [80, 0]
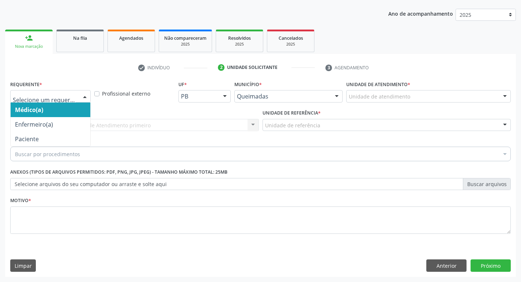
click at [85, 96] on div at bounding box center [84, 97] width 11 height 12
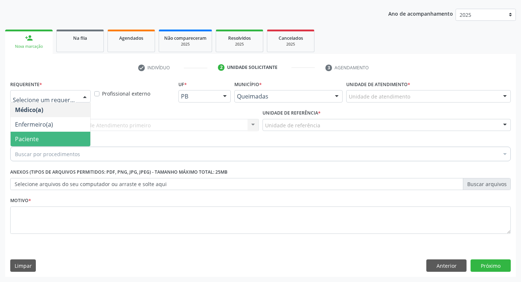
click at [55, 136] on span "Paciente" at bounding box center [51, 139] width 80 height 15
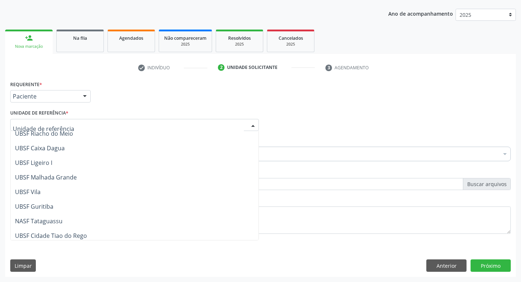
scroll to position [183, 0]
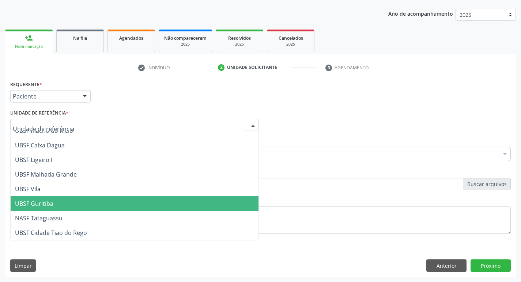
click at [50, 201] on span "UBSF Guritiba" at bounding box center [34, 204] width 38 height 8
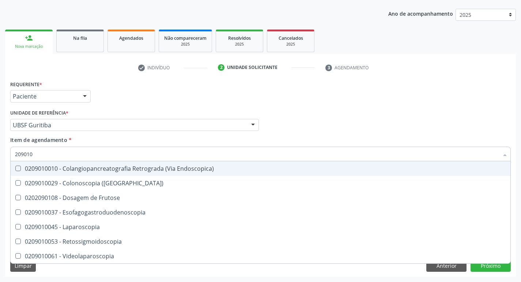
type input "2090100"
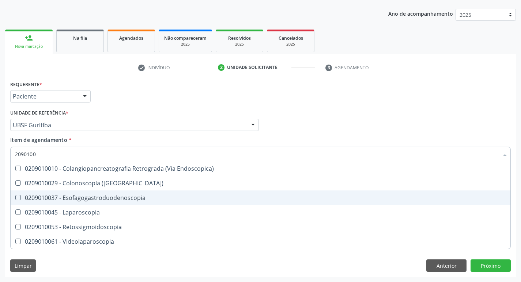
click at [16, 198] on Esofagogastroduodenoscopia at bounding box center [17, 197] width 5 height 5
click at [15, 198] on Esofagogastroduodenoscopia "checkbox" at bounding box center [13, 197] width 5 height 5
checkbox Esofagogastroduodenoscopia "true"
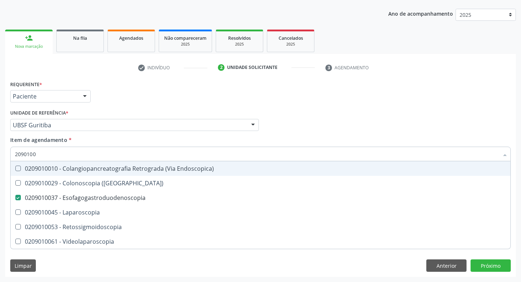
click at [400, 118] on div "Médico Solicitante Por favor, selecione a Unidade de Atendimento primeiro Nenhu…" at bounding box center [260, 122] width 504 height 28
checkbox \(Coloscopia\) "true"
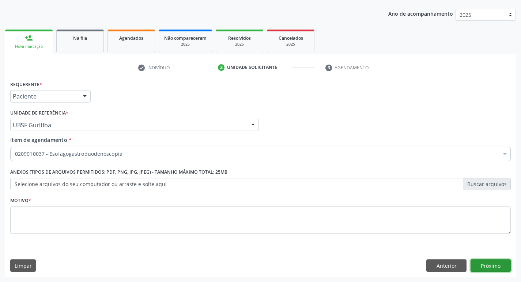
click at [489, 269] on button "Próximo" at bounding box center [490, 266] width 40 height 12
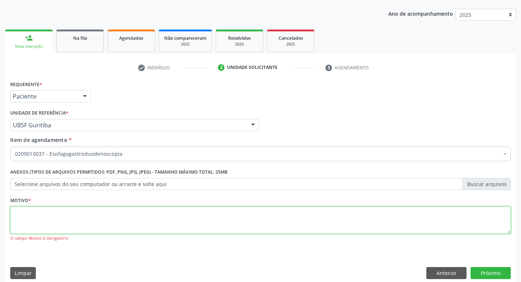
click at [28, 219] on textarea at bounding box center [260, 221] width 500 height 28
type textarea "GASTRITE"
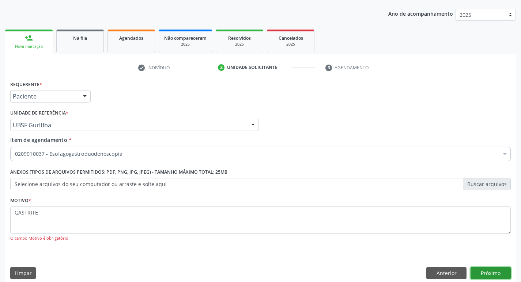
click at [489, 275] on button "Próximo" at bounding box center [490, 273] width 40 height 12
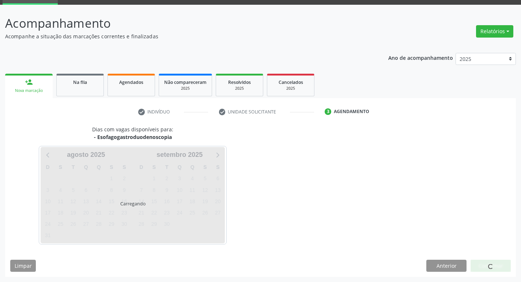
scroll to position [35, 0]
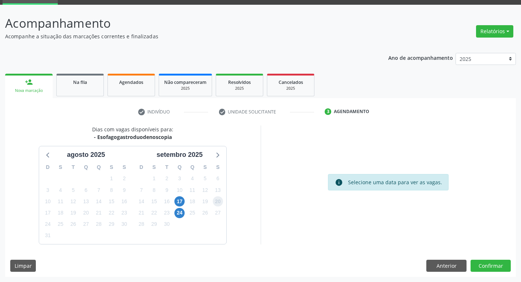
click at [217, 204] on span "20" at bounding box center [218, 202] width 10 height 10
click at [481, 268] on button "Confirmar" at bounding box center [490, 266] width 40 height 12
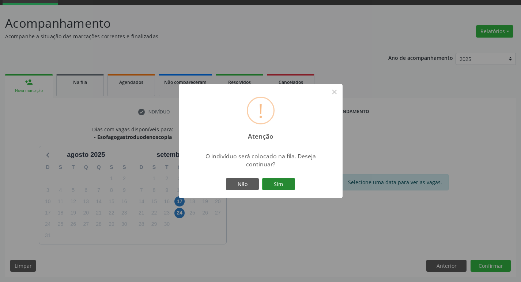
click at [282, 185] on button "Sim" at bounding box center [278, 184] width 33 height 12
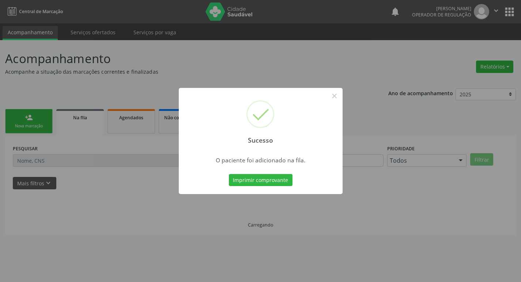
scroll to position [0, 0]
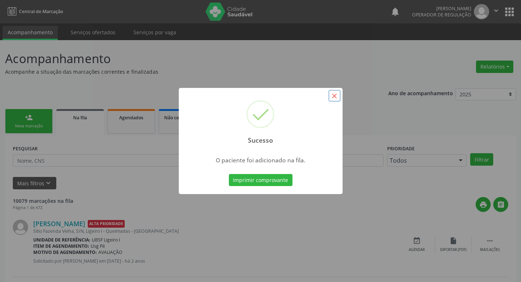
click at [331, 95] on button "×" at bounding box center [334, 96] width 12 height 12
